Goal: Task Accomplishment & Management: Manage account settings

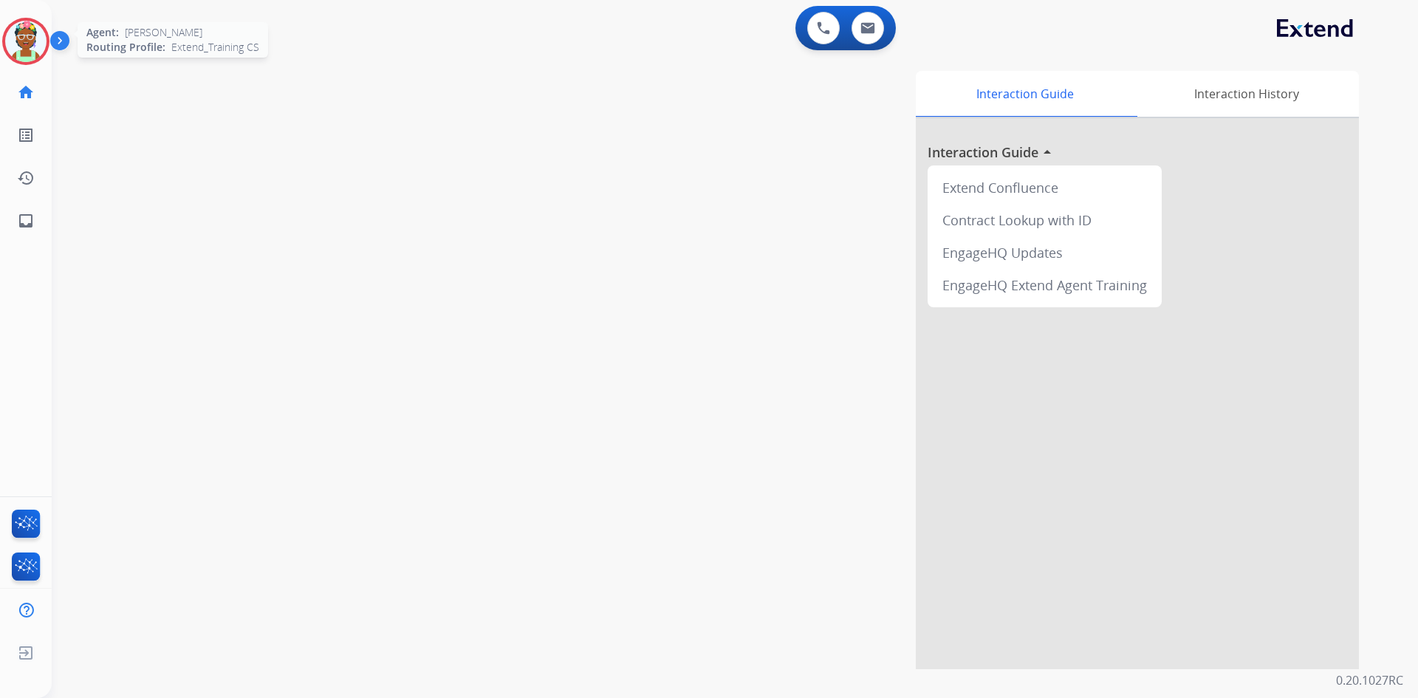
click at [30, 40] on img at bounding box center [25, 41] width 41 height 41
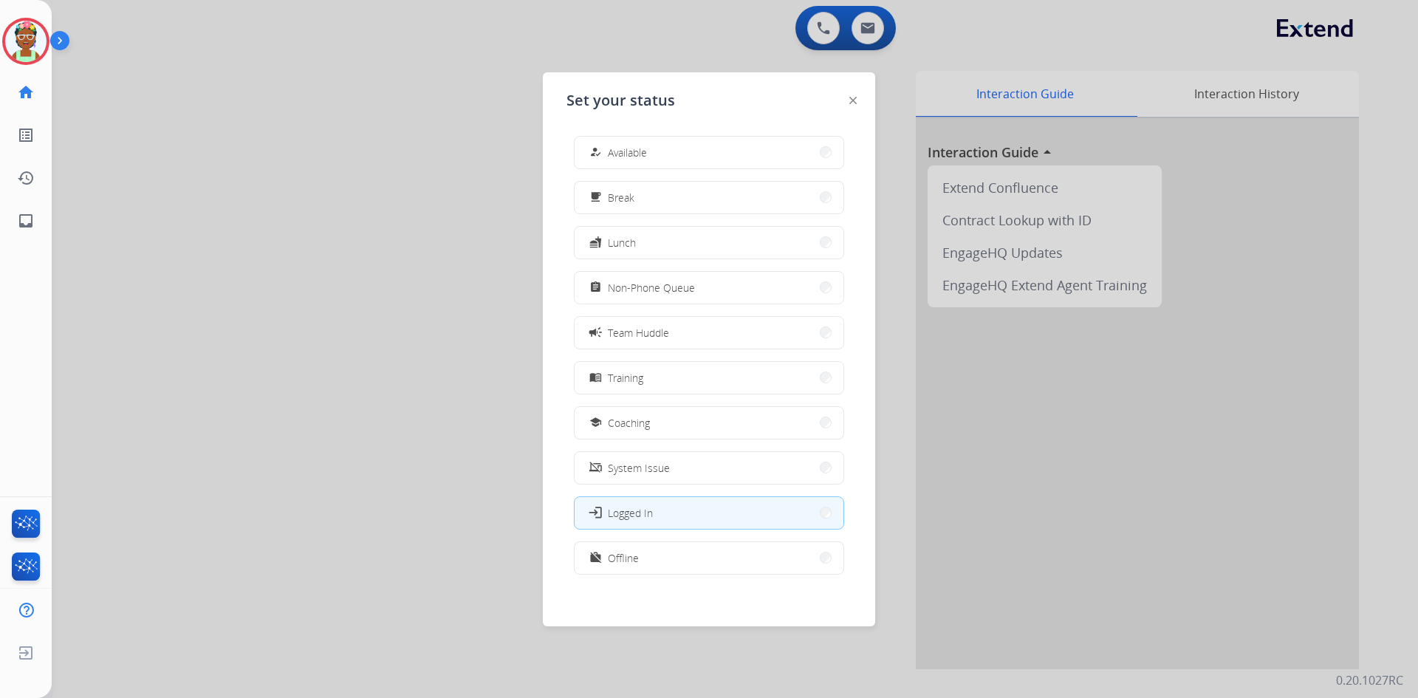
click at [655, 369] on button "menu_book Training" at bounding box center [709, 378] width 269 height 32
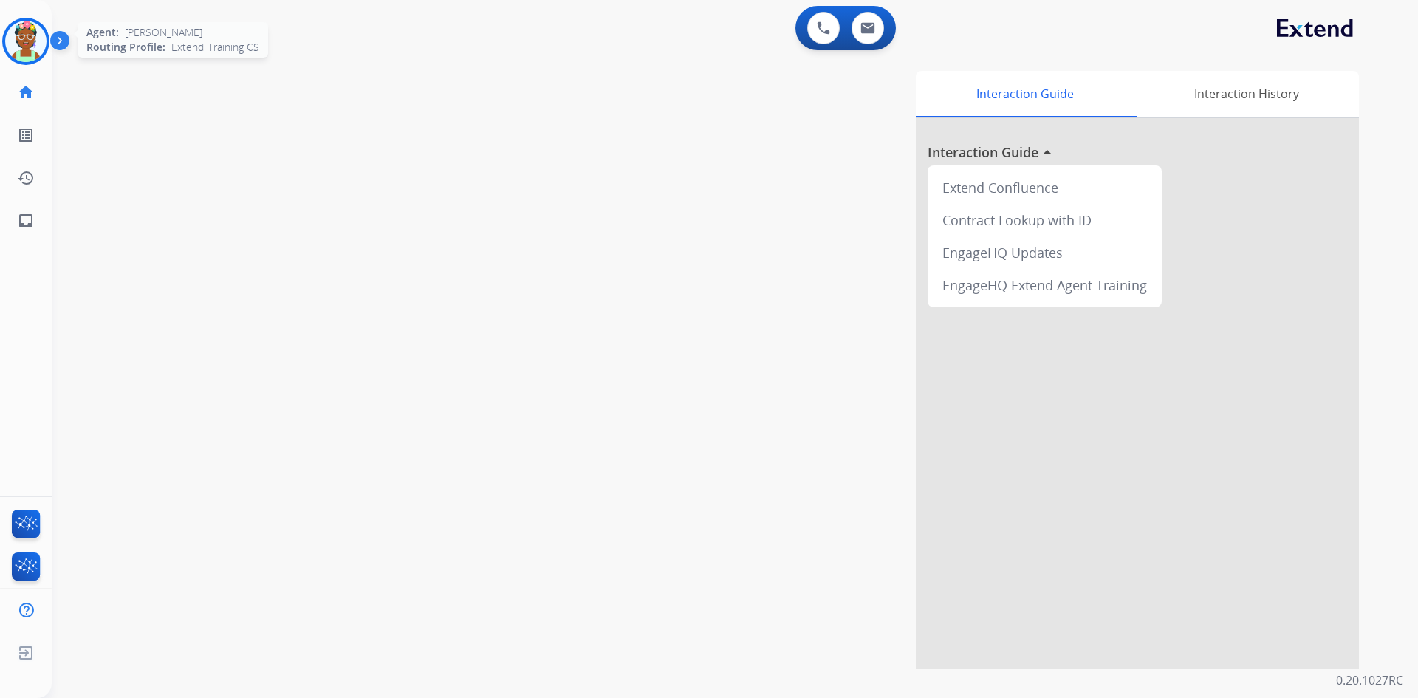
click at [27, 40] on img at bounding box center [25, 41] width 41 height 41
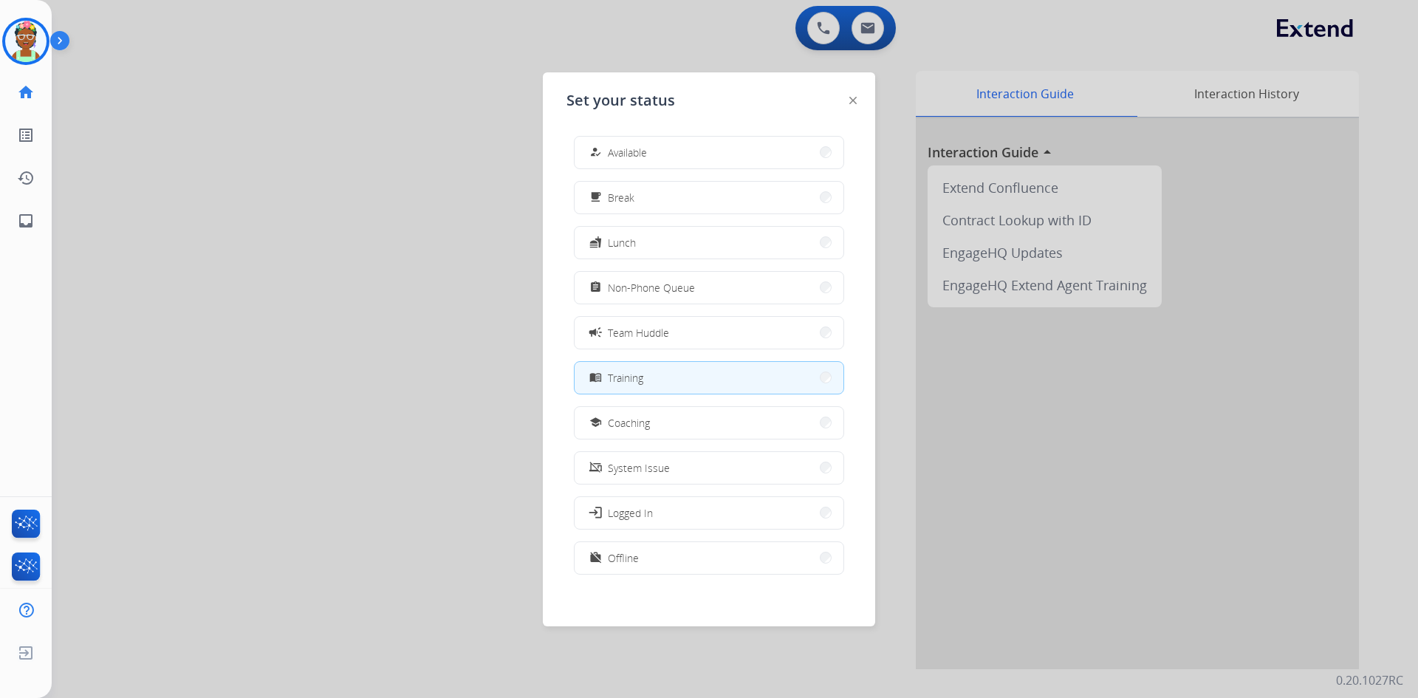
click at [634, 388] on button "menu_book Training" at bounding box center [709, 378] width 269 height 32
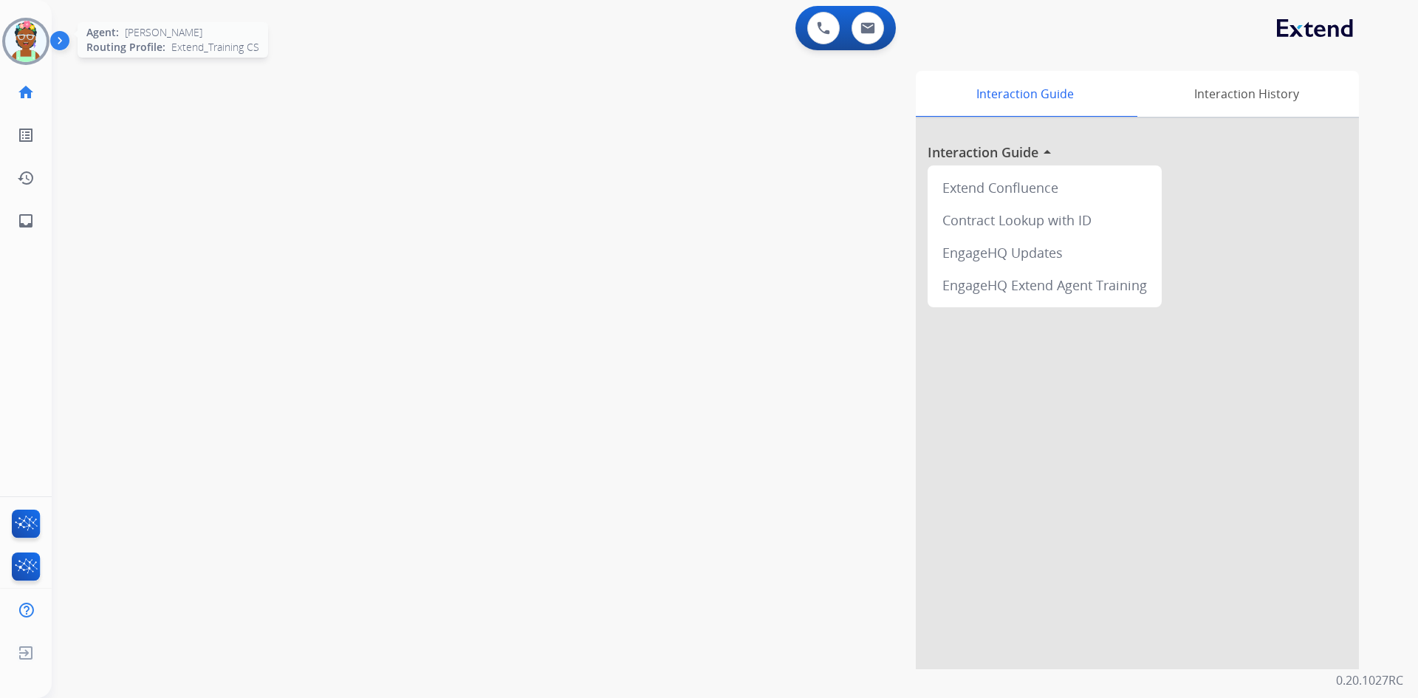
click at [27, 32] on img at bounding box center [25, 41] width 41 height 41
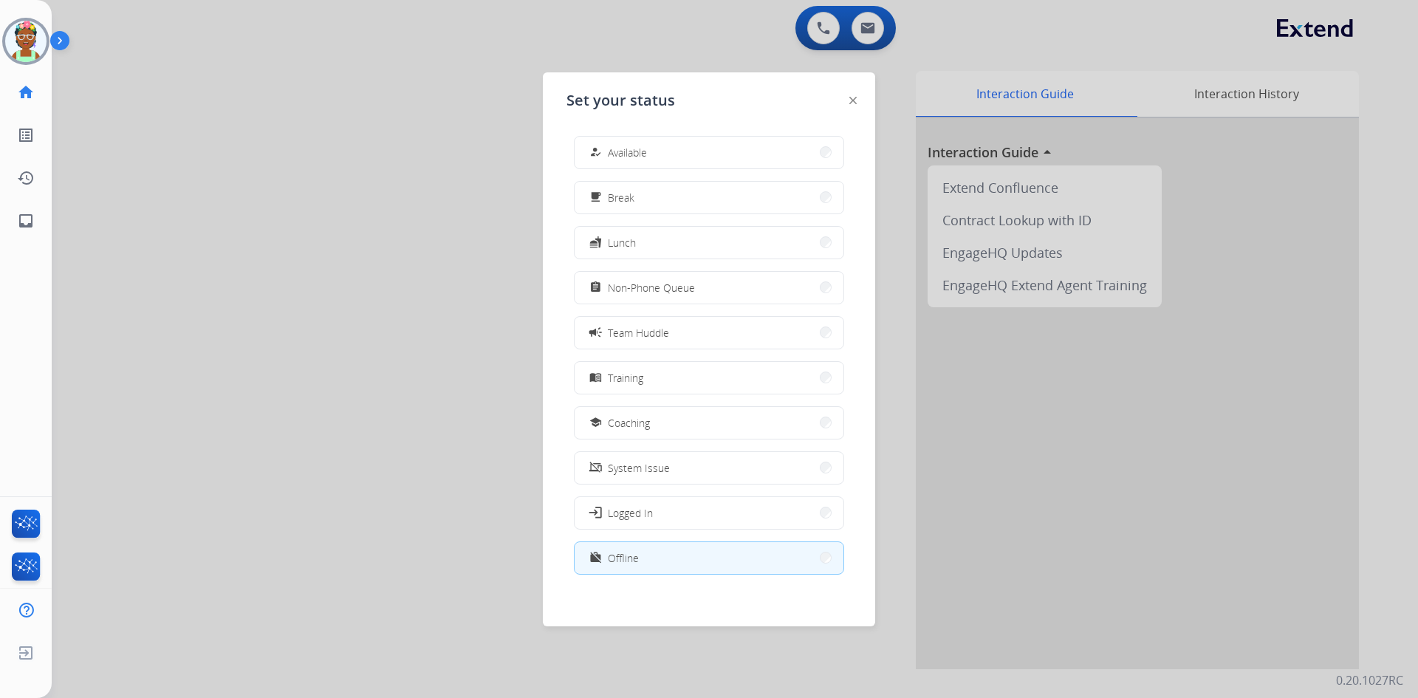
click at [668, 556] on button "work_off Offline" at bounding box center [709, 558] width 269 height 32
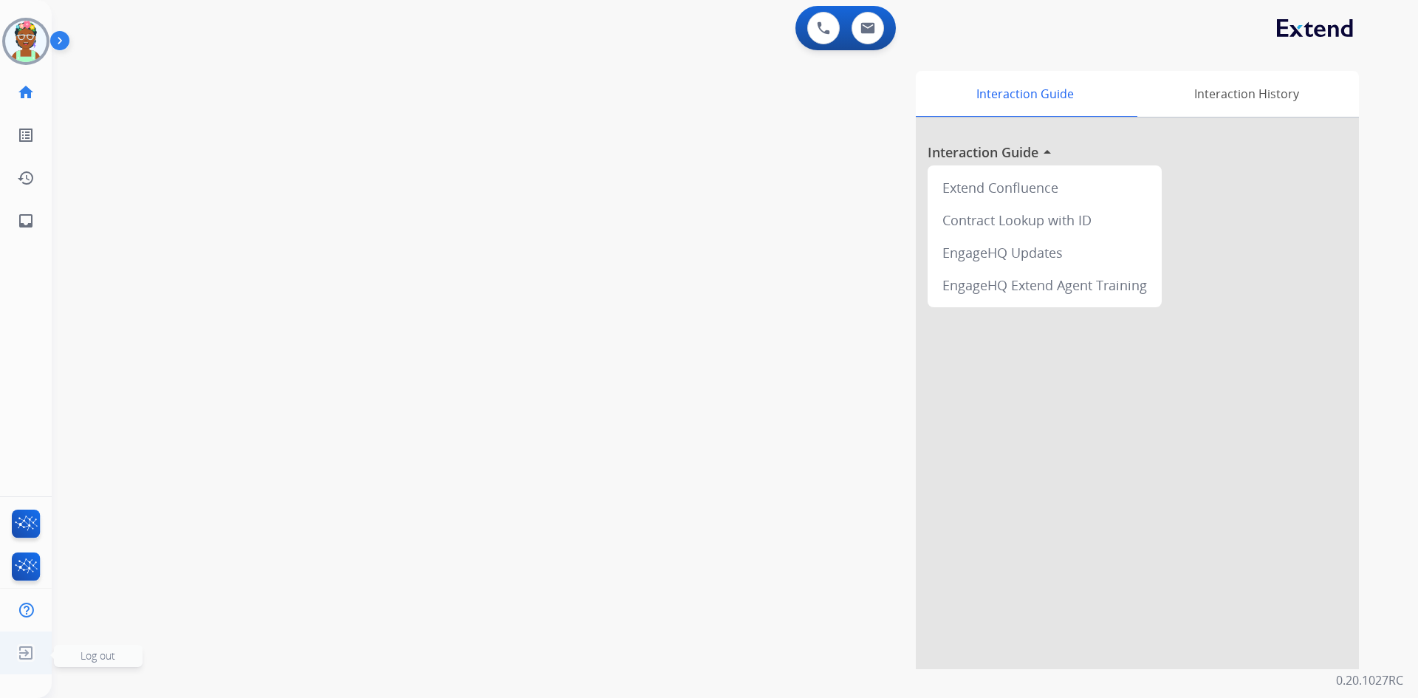
click at [34, 649] on img at bounding box center [26, 653] width 27 height 28
click at [44, 651] on ul "Log out Log out" at bounding box center [26, 652] width 52 height 43
